Goal: Task Accomplishment & Management: Complete application form

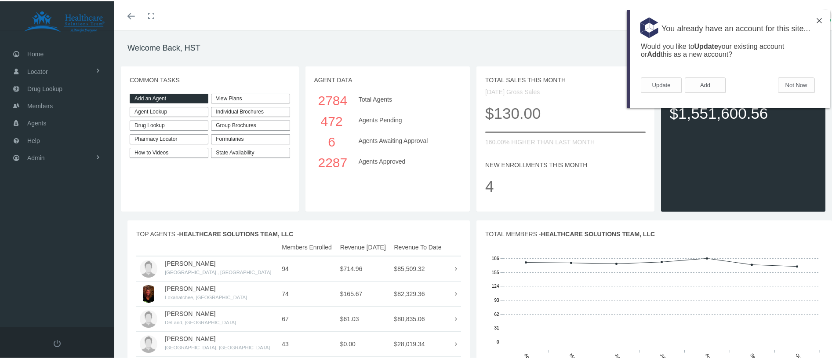
click at [154, 97] on link "Add an Agent" at bounding box center [169, 97] width 79 height 10
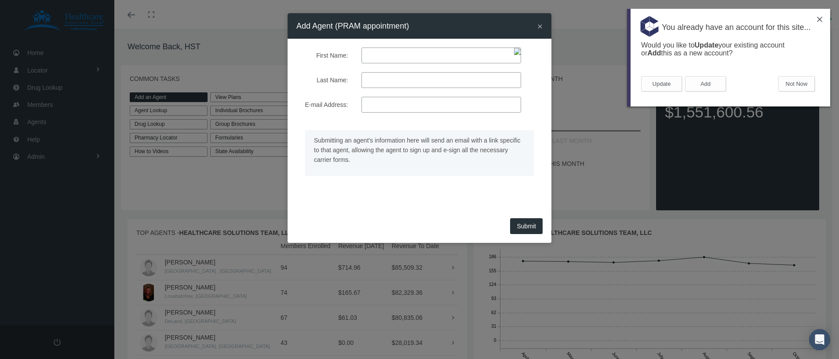
paste input "[PERSON_NAME]"
click at [376, 55] on input "First Name:" at bounding box center [441, 55] width 160 height 16
click at [409, 58] on input "[PERSON_NAME]" at bounding box center [441, 55] width 160 height 16
type input "[PERSON_NAME]"
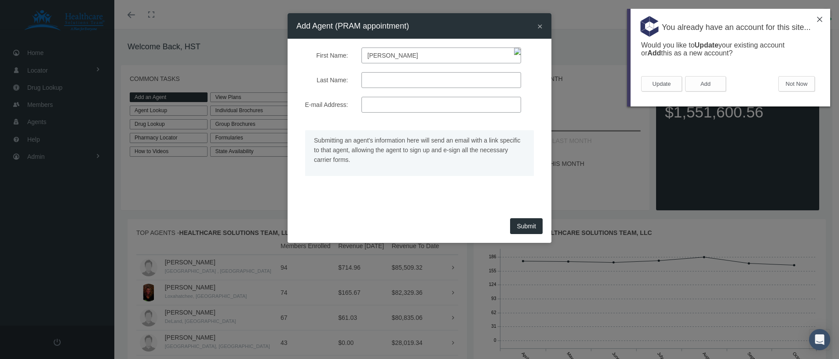
click at [360, 82] on div at bounding box center [441, 80] width 173 height 16
click at [380, 79] on input "Last Name:" at bounding box center [441, 80] width 160 height 16
paste input "[PERSON_NAME]"
type input "[PERSON_NAME]"
type input "[EMAIL_ADDRESS][DOMAIN_NAME]"
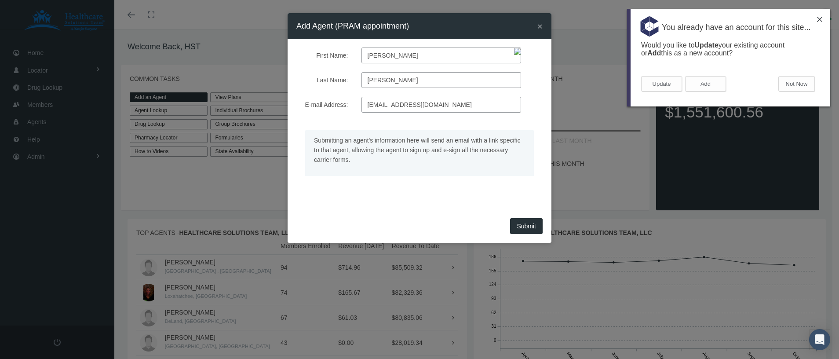
type input "[PERSON_NAME]"
click at [528, 226] on button "Submit" at bounding box center [526, 226] width 33 height 16
click at [785, 85] on button "Not Now" at bounding box center [796, 83] width 36 height 15
